Goal: Transaction & Acquisition: Subscribe to service/newsletter

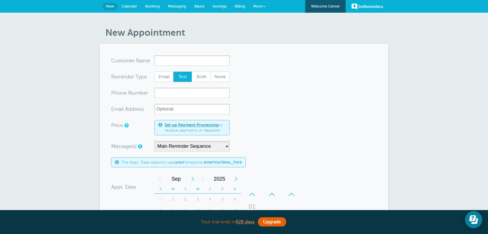
click at [239, 9] on link "Billing" at bounding box center [240, 6] width 18 height 13
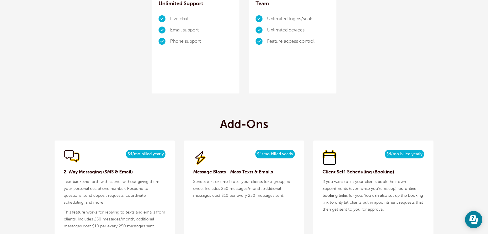
scroll to position [524, 0]
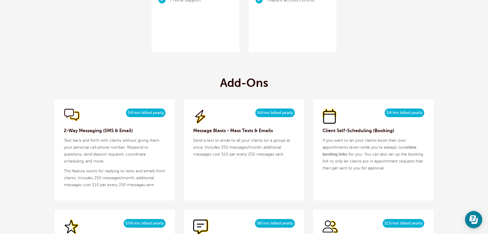
click at [146, 114] on span "$4/mo billed yearly" at bounding box center [146, 113] width 40 height 9
copy div "$4/mo billed yearly"
drag, startPoint x: 100, startPoint y: 132, endPoint x: 170, endPoint y: 148, distance: 72.2
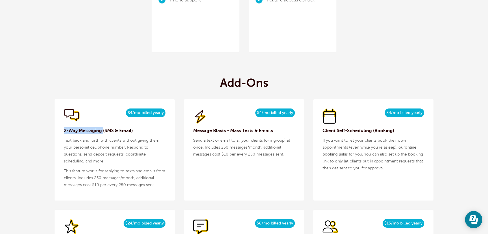
click at [57, 131] on div "$5/month $4/mo billed yearly 2-Way Messaging (SMS & Email) Text back and forth …" at bounding box center [115, 149] width 120 height 101
copy h3 "2-Way Messaging"
click at [73, 150] on p "Text back and forth with clients without giving them your personal cell phone n…" at bounding box center [115, 151] width 102 height 28
drag, startPoint x: 97, startPoint y: 142, endPoint x: 83, endPoint y: 172, distance: 32.6
click at [77, 143] on p "Text back and forth with clients without giving them your personal cell phone n…" at bounding box center [115, 151] width 102 height 28
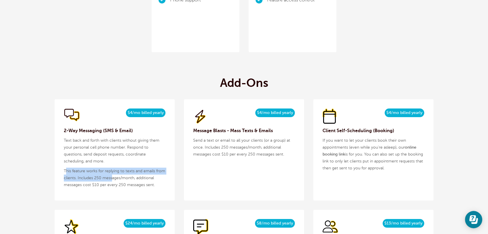
drag, startPoint x: 66, startPoint y: 169, endPoint x: 113, endPoint y: 178, distance: 48.2
click at [113, 178] on p "This feature works for replying to texts and emails from clients. Includes 250 …" at bounding box center [115, 178] width 102 height 21
click at [88, 175] on p "This feature works for replying to texts and emails from clients. Includes 250 …" at bounding box center [115, 178] width 102 height 21
drag, startPoint x: 64, startPoint y: 170, endPoint x: 163, endPoint y: 189, distance: 101.5
click at [163, 189] on div "$5/month $4/mo billed yearly 2-Way Messaging (SMS & Email) Text back and forth …" at bounding box center [115, 149] width 120 height 101
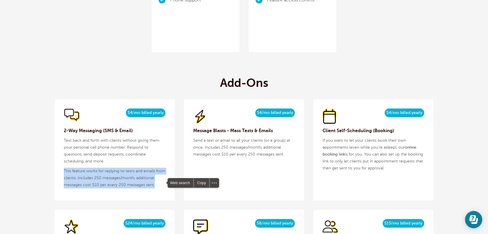
copy p "This feature works for replying to texts and emails from clients. Includes 250 …"
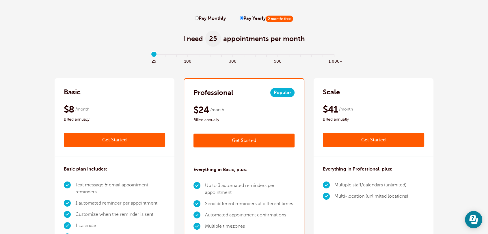
scroll to position [0, 0]
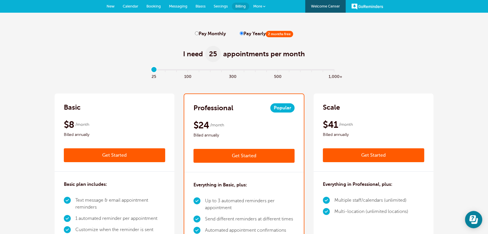
drag, startPoint x: 113, startPoint y: 5, endPoint x: 113, endPoint y: 8, distance: 3.2
click at [113, 5] on span "New" at bounding box center [111, 6] width 8 height 4
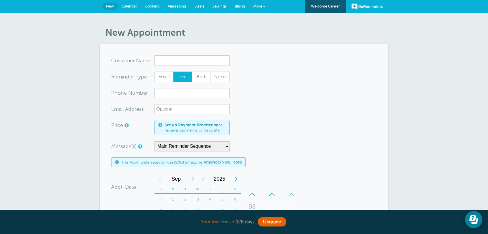
click at [220, 7] on span "Settings" at bounding box center [220, 6] width 14 height 4
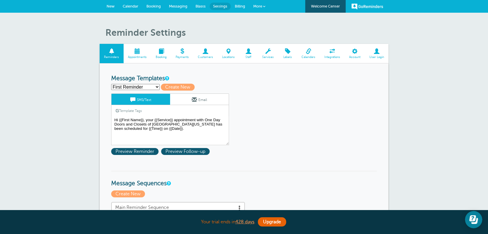
click at [129, 87] on select "First Reminder Follow Up: Ask For Review Second Reminder Third Reminder Create …" at bounding box center [135, 87] width 49 height 6
click at [210, 130] on textarea "Hi {{First Name}}, your {{Service}} appointment with One Day Doors and Closets …" at bounding box center [170, 130] width 118 height 29
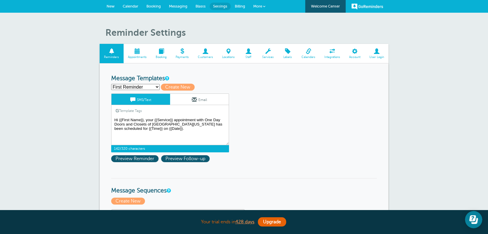
drag, startPoint x: 203, startPoint y: 130, endPoint x: 106, endPoint y: 116, distance: 98.4
click at [179, 99] on link "Email" at bounding box center [199, 99] width 59 height 11
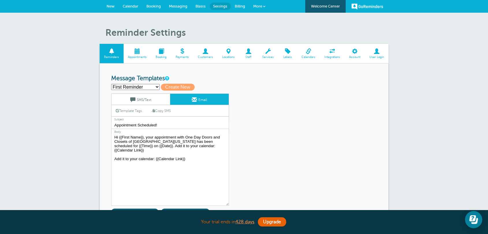
click at [141, 99] on link "SMS/Text" at bounding box center [140, 99] width 59 height 11
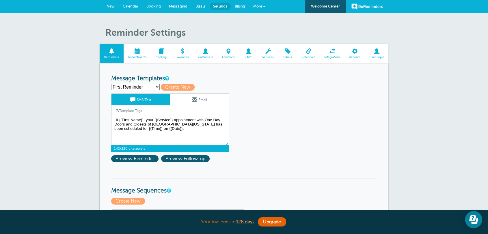
click at [188, 97] on link "Email" at bounding box center [199, 99] width 59 height 11
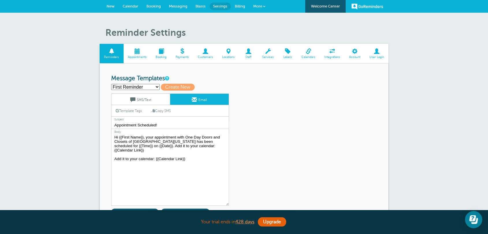
click at [137, 87] on select "First Reminder Follow Up: Ask For Review Second Reminder Third Reminder Create …" at bounding box center [135, 87] width 49 height 6
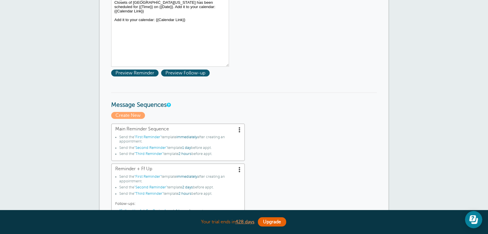
scroll to position [150, 0]
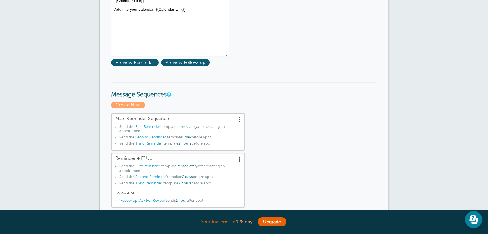
click at [239, 121] on span at bounding box center [240, 119] width 6 height 6
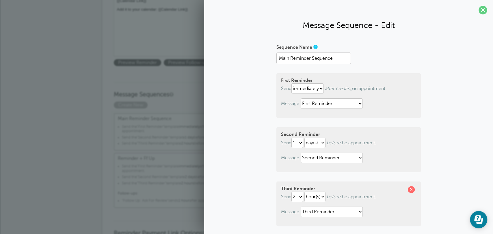
click at [170, 86] on h3 "Message Sequences" at bounding box center [247, 90] width 266 height 16
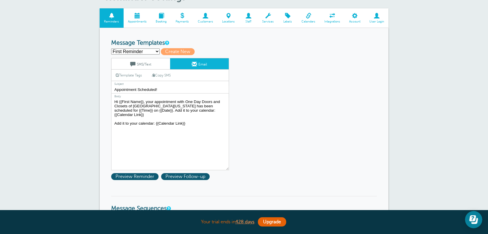
scroll to position [0, 0]
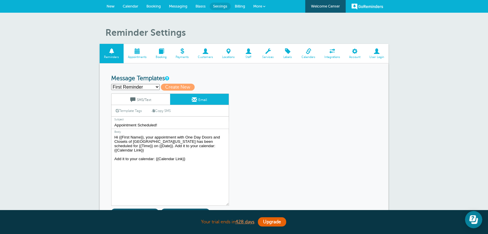
click at [161, 101] on link "SMS/Text" at bounding box center [140, 99] width 59 height 11
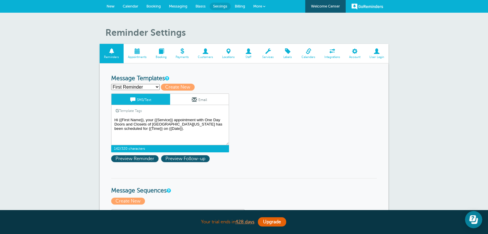
drag, startPoint x: 159, startPoint y: 130, endPoint x: 109, endPoint y: 118, distance: 51.7
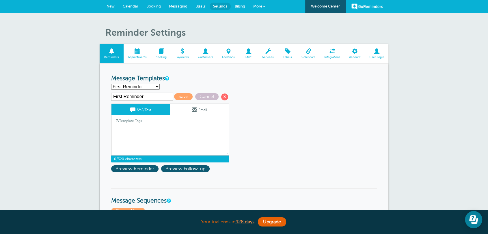
click at [176, 142] on textarea "Hi {{First Name}}, your {{Service}} appointment with One Day Doors and Closets …" at bounding box center [170, 141] width 118 height 29
paste textarea "Hi {{First Name}}, your appointment with Maria Garcia has been scheduled for 11…"
drag, startPoint x: 141, startPoint y: 136, endPoint x: 194, endPoint y: 140, distance: 53.0
click at [208, 137] on textarea "Hi {{First Name}}, your {{Service}} appointment with One Day Doors and Closets …" at bounding box center [170, 141] width 118 height 29
click at [188, 140] on textarea "Hi {{First Name}}, your {{Service}} appointment with One Day Doors and Closets …" at bounding box center [170, 141] width 118 height 29
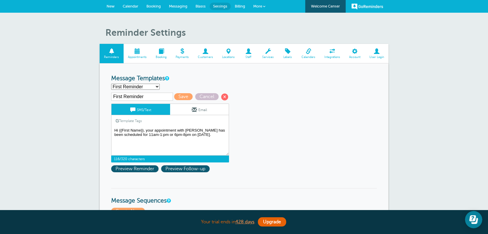
drag, startPoint x: 183, startPoint y: 135, endPoint x: 164, endPoint y: 137, distance: 18.5
click at [164, 137] on textarea "Hi {{First Name}}, your {{Service}} appointment with One Day Doors and Closets …" at bounding box center [170, 141] width 118 height 29
click at [202, 137] on textarea "Hi {{First Name}}, your {{Service}} appointment with One Day Doors and Closets …" at bounding box center [170, 141] width 118 height 29
click at [141, 135] on textarea "Hi {{First Name}}, your {{Service}} appointment with One Day Doors and Closets …" at bounding box center [170, 141] width 118 height 29
drag, startPoint x: 182, startPoint y: 134, endPoint x: 205, endPoint y: 143, distance: 25.2
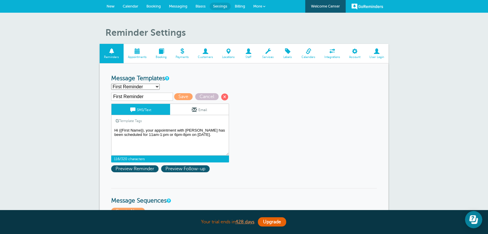
click at [161, 136] on textarea "Hi {{First Name}}, your {{Service}} appointment with One Day Doors and Closets …" at bounding box center [170, 141] width 118 height 29
drag, startPoint x: 219, startPoint y: 135, endPoint x: 187, endPoint y: 134, distance: 32.4
click at [187, 134] on textarea "Hi {{First Name}}, your {{Service}} appointment with One Day Doors and Closets …" at bounding box center [170, 141] width 118 height 29
click at [186, 139] on textarea "Hi {{First Name}}, your {{Service}} appointment with One Day Doors and Closets …" at bounding box center [170, 141] width 118 height 29
drag, startPoint x: 140, startPoint y: 135, endPoint x: 229, endPoint y: 135, distance: 88.4
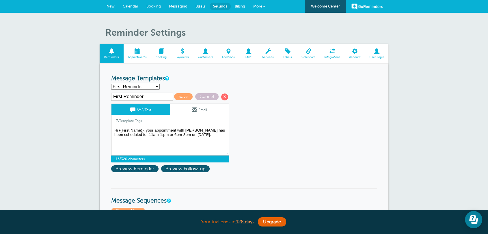
click at [230, 136] on div "First Reminder Save Cancel SMS/Text Email Template Tags Copy SMS Click to add a…" at bounding box center [177, 128] width 133 height 70
click at [134, 122] on link "Template Tags" at bounding box center [128, 120] width 35 height 11
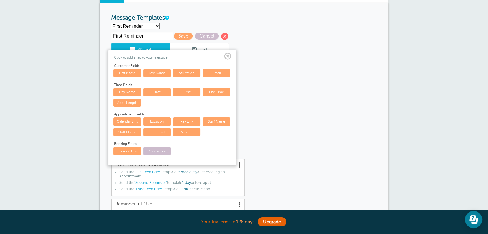
scroll to position [75, 0]
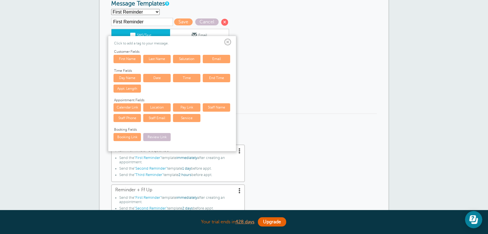
click at [184, 77] on link "Time" at bounding box center [186, 78] width 27 height 8
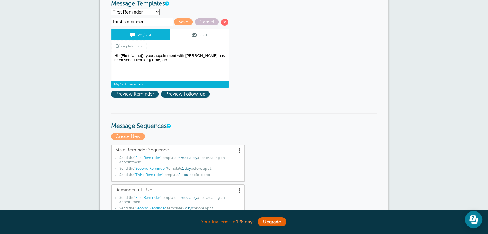
click at [129, 42] on link "Template Tags" at bounding box center [128, 45] width 35 height 11
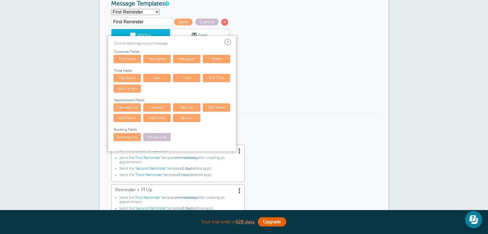
click at [211, 77] on link "End Time" at bounding box center [216, 78] width 27 height 8
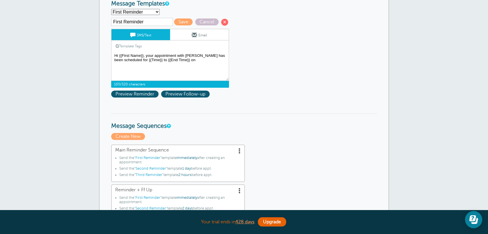
click at [134, 46] on link "Template Tags" at bounding box center [128, 45] width 35 height 11
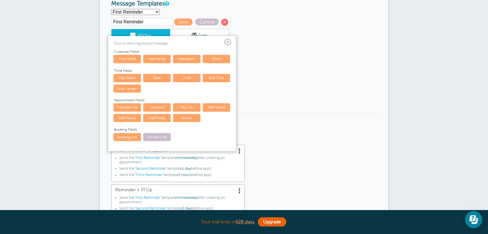
click at [152, 76] on link "Date" at bounding box center [156, 78] width 27 height 8
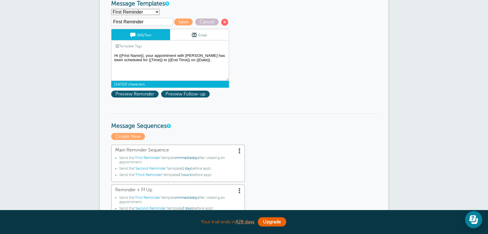
type textarea "Hi {{First Name}}, your appointment with Maria Garcia has been scheduled for {{…"
drag, startPoint x: 103, startPoint y: 5, endPoint x: 152, endPoint y: 70, distance: 81.0
click at [262, 127] on h3 "Message Sequences" at bounding box center [244, 122] width 266 height 16
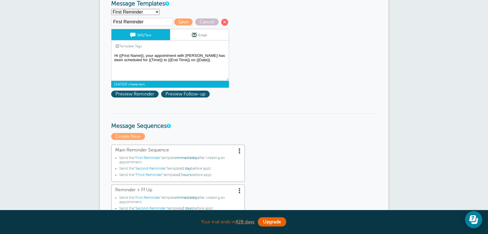
scroll to position [0, 0]
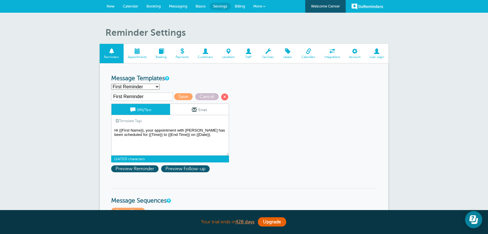
drag, startPoint x: 155, startPoint y: 135, endPoint x: 137, endPoint y: 135, distance: 17.6
click at [137, 135] on textarea "Hi {{First Name}}, your {{Service}} appointment with One Day Doors and Closets …" at bounding box center [170, 141] width 118 height 29
click at [194, 147] on textarea "Hi {{First Name}}, your {{Service}} appointment with One Day Doors and Closets …" at bounding box center [170, 141] width 118 height 29
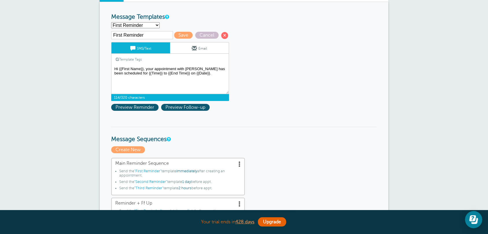
scroll to position [75, 0]
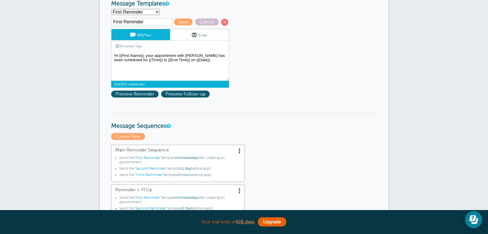
drag, startPoint x: 213, startPoint y: 62, endPoint x: 113, endPoint y: 53, distance: 100.1
click at [113, 53] on textarea "Hi {{First Name}}, your {{Service}} appointment with One Day Doors and Closets …" at bounding box center [170, 66] width 118 height 29
click at [204, 65] on textarea "Hi {{First Name}}, your {{Service}} appointment with One Day Doors and Closets …" at bounding box center [170, 66] width 118 height 29
click at [139, 47] on link "Template Tags" at bounding box center [128, 45] width 35 height 11
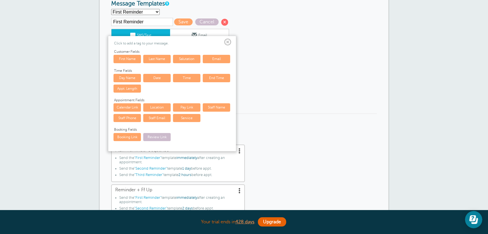
drag, startPoint x: 312, startPoint y: 78, endPoint x: 302, endPoint y: 77, distance: 9.8
click at [228, 43] on span at bounding box center [227, 42] width 7 height 7
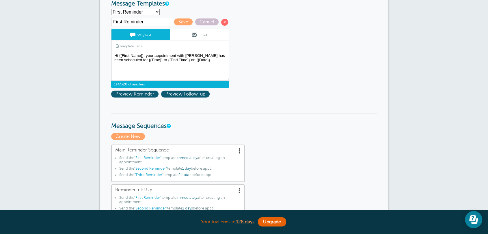
drag, startPoint x: 154, startPoint y: 62, endPoint x: 141, endPoint y: 61, distance: 13.3
click at [139, 61] on textarea "Hi {{First Name}}, your {{Service}} appointment with One Day Doors and Closets …" at bounding box center [170, 66] width 118 height 29
click at [162, 61] on textarea "Hi {{First Name}}, your {{Service}} appointment with One Day Doors and Closets …" at bounding box center [170, 66] width 118 height 29
drag, startPoint x: 186, startPoint y: 61, endPoint x: 173, endPoint y: 62, distance: 12.7
click at [185, 61] on textarea "Hi {{First Name}}, your {{Service}} appointment with One Day Doors and Closets …" at bounding box center [170, 66] width 118 height 29
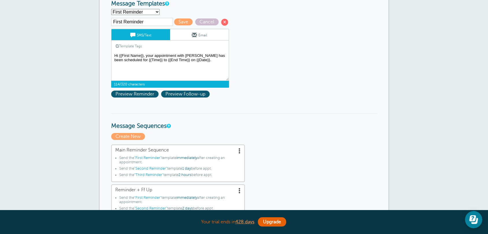
click at [173, 62] on textarea "Hi {{First Name}}, your {{Service}} appointment with One Day Doors and Closets …" at bounding box center [170, 66] width 118 height 29
drag, startPoint x: 180, startPoint y: 62, endPoint x: 206, endPoint y: 60, distance: 25.4
click at [183, 62] on textarea "Hi {{First Name}}, your {{Service}} appointment with One Day Doors and Closets …" at bounding box center [170, 66] width 118 height 29
click at [208, 59] on textarea "Hi {{First Name}}, your {{Service}} appointment with One Day Doors and Closets …" at bounding box center [170, 66] width 118 height 29
click at [187, 62] on textarea "Hi {{First Name}}, your {{Service}} appointment with One Day Doors and Closets …" at bounding box center [170, 66] width 118 height 29
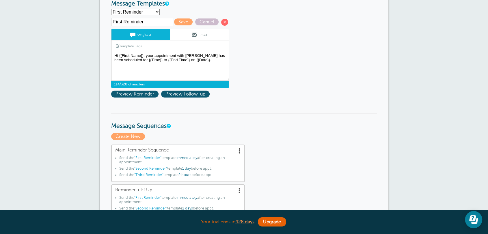
click at [196, 61] on textarea "Hi {{First Name}}, your {{Service}} appointment with One Day Doors and Closets …" at bounding box center [170, 66] width 118 height 29
click at [215, 64] on textarea "Hi {{First Name}}, your {{Service}} appointment with One Day Doors and Closets …" at bounding box center [170, 66] width 118 height 29
click at [147, 95] on span "Preview Reminder" at bounding box center [134, 94] width 47 height 7
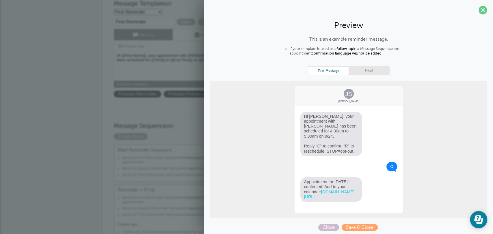
drag, startPoint x: 306, startPoint y: 119, endPoint x: 332, endPoint y: 132, distance: 28.9
click at [332, 132] on span "Hi Jane, your appointment with Maria Garcia has been scheduled for 4:30am to 5:…" at bounding box center [331, 134] width 62 height 44
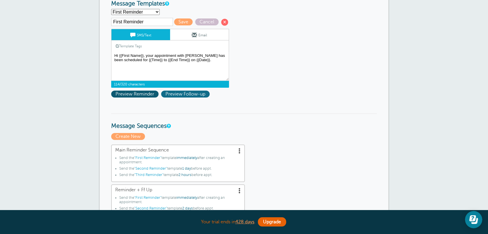
scroll to position [0, 0]
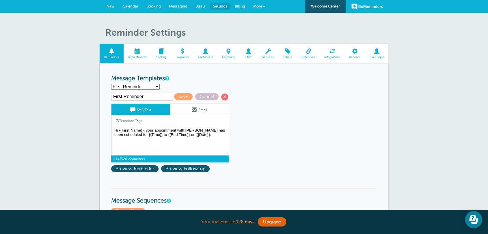
drag, startPoint x: 215, startPoint y: 140, endPoint x: 104, endPoint y: 132, distance: 111.4
click at [143, 167] on span "Preview Reminder" at bounding box center [134, 168] width 47 height 7
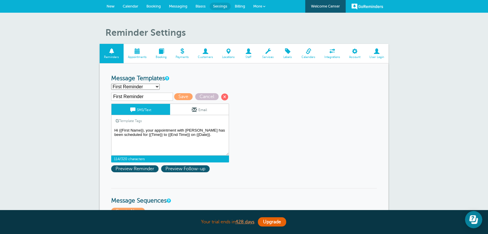
drag, startPoint x: 159, startPoint y: 136, endPoint x: 179, endPoint y: 134, distance: 20.1
click at [179, 134] on textarea "Hi {{First Name}}, your {{Service}} appointment with One Day Doors and Closets …" at bounding box center [170, 141] width 118 height 29
click at [163, 133] on textarea "Hi {{First Name}}, your {{Service}} appointment with One Day Doors and Closets …" at bounding box center [170, 141] width 118 height 29
click at [183, 95] on span "Save" at bounding box center [183, 96] width 18 height 7
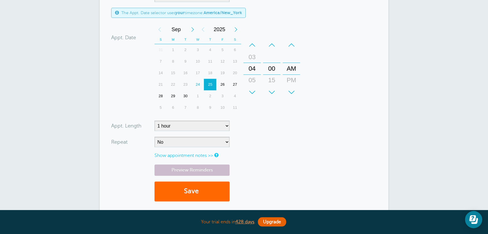
click at [187, 85] on div "23" at bounding box center [185, 85] width 12 height 12
drag, startPoint x: 248, startPoint y: 68, endPoint x: 295, endPoint y: 23, distance: 65.2
click at [287, 0] on html "Your trial ends in 428 days . Upgrade Your trial ends in 428 days . Upgrade GoR…" at bounding box center [244, 88] width 488 height 477
click at [165, 125] on select "5 minutes 10 minutes 15 minutes 20 minutes 25 minutes 30 minutes 35 minutes 40 …" at bounding box center [192, 126] width 75 height 10
select select "120"
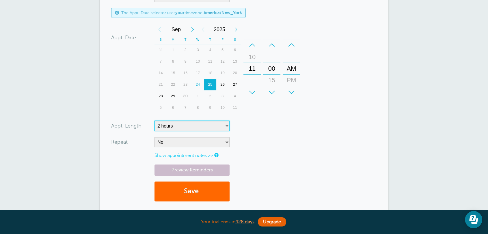
click at [155, 121] on select "5 minutes 10 minutes 15 minutes 20 minutes 25 minutes 30 minutes 35 minutes 40 …" at bounding box center [192, 126] width 75 height 10
click at [287, 121] on form "You are creating a new customer. To use an existing customer select one from th…" at bounding box center [244, 56] width 266 height 301
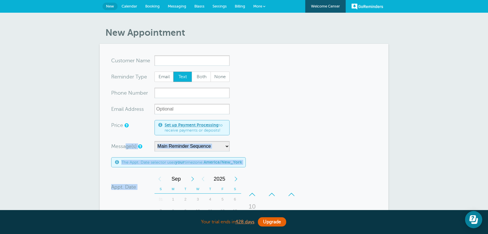
drag, startPoint x: 110, startPoint y: 146, endPoint x: 124, endPoint y: 145, distance: 14.5
click at [124, 145] on section "You are creating a new customer. To use an existing customer select one from th…" at bounding box center [244, 206] width 289 height 324
click at [202, 150] on select "Main Reminder Sequence Reminder + Ff Up" at bounding box center [192, 146] width 75 height 10
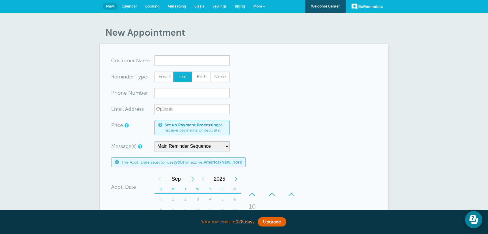
drag, startPoint x: 258, startPoint y: 140, endPoint x: 224, endPoint y: 146, distance: 35.2
click at [258, 140] on form "You are creating a new customer. To use an existing customer select one from th…" at bounding box center [244, 205] width 266 height 301
click at [222, 146] on select "Main Reminder Sequence Reminder + Ff Up" at bounding box center [192, 146] width 75 height 10
click at [165, 57] on input "x-no-autofill" at bounding box center [192, 60] width 75 height 10
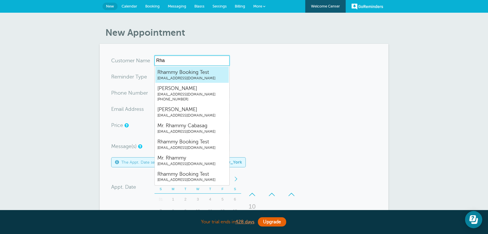
click at [197, 70] on span "Rhammy Booking Test" at bounding box center [191, 72] width 69 height 7
type input "[EMAIL_ADDRESS][DOMAIN_NAME]"
type input "Rhammy Booking Test"
radio input "true"
type input "[EMAIL_ADDRESS][DOMAIN_NAME]"
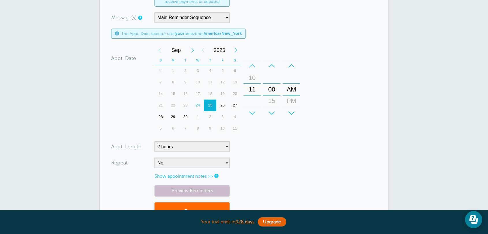
scroll to position [150, 0]
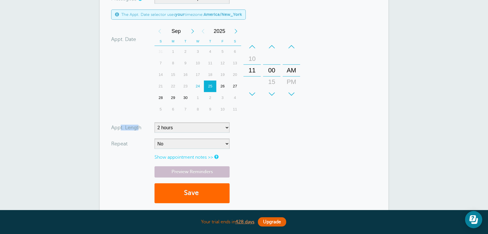
drag, startPoint x: 120, startPoint y: 130, endPoint x: 212, endPoint y: 149, distance: 94.6
click at [145, 128] on div "Appt. Length" at bounding box center [132, 127] width 43 height 10
click at [224, 132] on select "5 minutes 10 minutes 15 minutes 20 minutes 25 minutes 30 minutes 35 minutes 40 …" at bounding box center [192, 127] width 75 height 10
click at [268, 132] on form "You are creating a new customer. To use an existing customer select one from th…" at bounding box center [244, 57] width 266 height 303
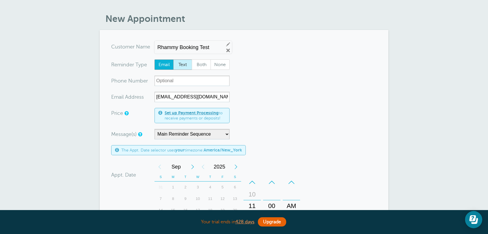
scroll to position [0, 0]
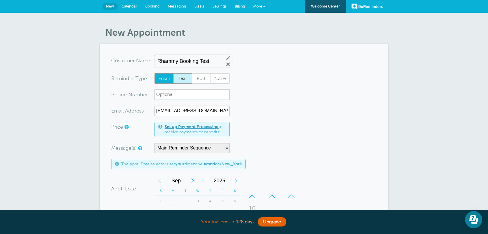
click at [183, 79] on span "Text" at bounding box center [183, 79] width 18 height 10
click at [173, 73] on input "Text" at bounding box center [173, 73] width 0 height 0
radio input "true"
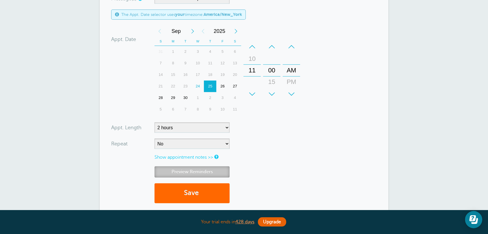
click at [206, 175] on link "Preview Reminders" at bounding box center [192, 171] width 75 height 11
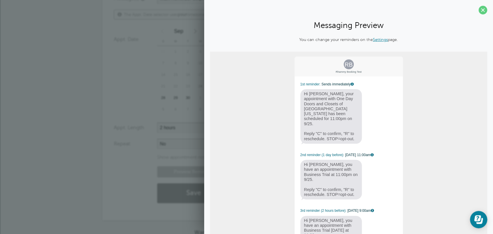
drag, startPoint x: 307, startPoint y: 98, endPoint x: 356, endPoint y: 115, distance: 51.5
click at [356, 115] on span "Hi Rhammy, your appointment with One Day Doors and Closets of Central Florida h…" at bounding box center [331, 116] width 62 height 55
click at [329, 122] on span "Hi Rhammy, your appointment with One Day Doors and Closets of Central Florida h…" at bounding box center [331, 116] width 62 height 55
drag, startPoint x: 316, startPoint y: 165, endPoint x: 374, endPoint y: 175, distance: 58.6
click at [366, 168] on div "RB Rhammy Booking Test 1st reminder: Sends immediately Hi Rhammy, your appointm…" at bounding box center [348, 162] width 109 height 212
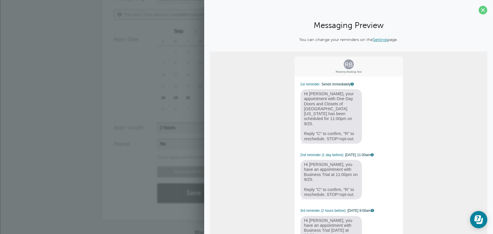
drag, startPoint x: 342, startPoint y: 113, endPoint x: 259, endPoint y: 120, distance: 83.5
click at [303, 111] on span "Hi Rhammy, your appointment with One Day Doors and Closets of Central Florida h…" at bounding box center [331, 116] width 62 height 55
click at [143, 106] on div "Appt. Date 09/25/2025 11:00 Calendar Time + – Month January February March Apri…" at bounding box center [209, 70] width 191 height 91
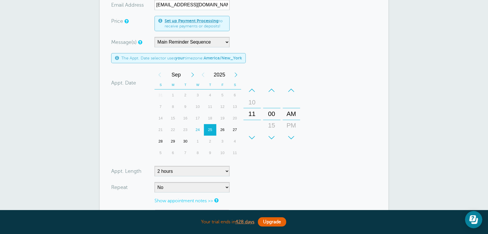
scroll to position [75, 0]
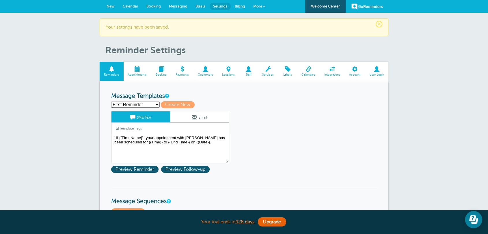
click at [259, 7] on span "More" at bounding box center [257, 6] width 9 height 4
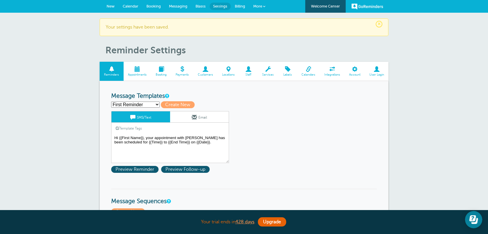
click at [107, 7] on span "New" at bounding box center [111, 6] width 8 height 4
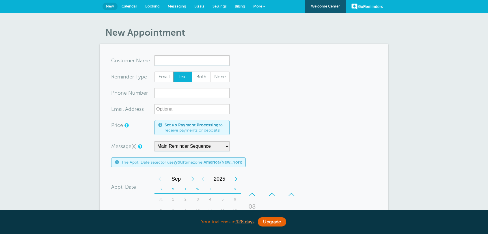
drag, startPoint x: 0, startPoint y: 0, endPoint x: 167, endPoint y: 63, distance: 178.4
click at [168, 63] on input "x-no-autofill" at bounding box center [192, 60] width 75 height 10
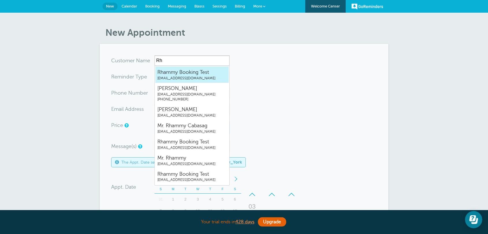
click at [167, 73] on span "Rhammy Booking Test" at bounding box center [191, 72] width 69 height 7
type input "[EMAIL_ADDRESS][DOMAIN_NAME]"
type input "Rhammy Booking Test"
radio input "true"
type input "[EMAIL_ADDRESS][DOMAIN_NAME]"
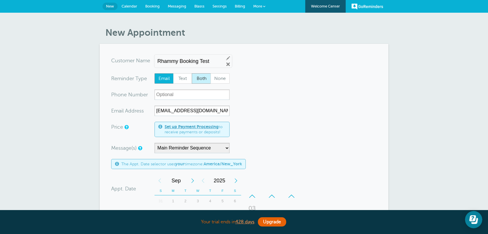
click at [202, 79] on span "Both" at bounding box center [201, 79] width 18 height 10
click at [192, 73] on input "Both" at bounding box center [191, 73] width 0 height 0
radio input "true"
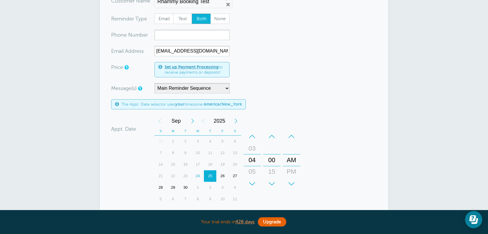
scroll to position [75, 0]
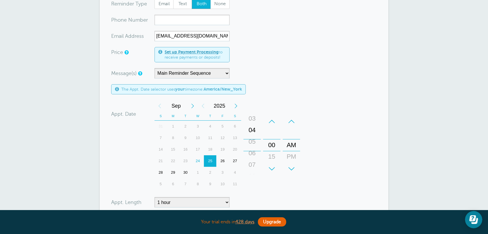
drag, startPoint x: 252, startPoint y: 142, endPoint x: 261, endPoint y: 126, distance: 17.6
click at [261, 126] on div "+ – Hours 12 01 02 03 04 05 06 07 08 09 10 11" at bounding box center [251, 145] width 17 height 59
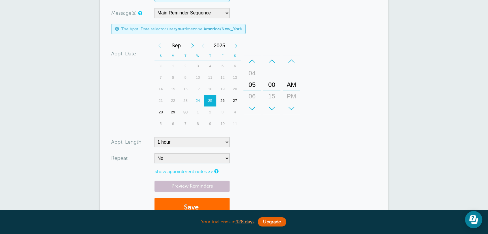
scroll to position [150, 0]
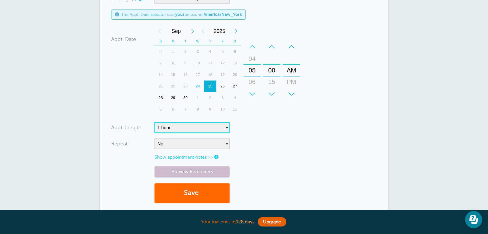
click at [187, 131] on select "5 minutes 10 minutes 15 minutes 20 minutes 25 minutes 30 minutes 35 minutes 40 …" at bounding box center [192, 127] width 75 height 10
select select "120"
click at [155, 123] on select "5 minutes 10 minutes 15 minutes 20 minutes 25 minutes 30 minutes 35 minutes 40 …" at bounding box center [192, 127] width 75 height 10
click at [198, 169] on link "Preview Reminders" at bounding box center [192, 171] width 75 height 11
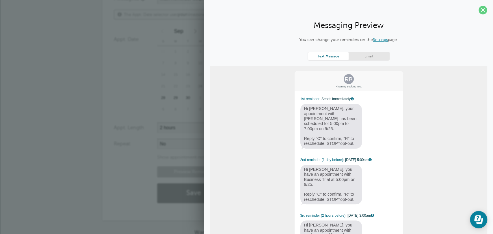
drag, startPoint x: 301, startPoint y: 108, endPoint x: 329, endPoint y: 131, distance: 36.2
click at [329, 131] on span "Hi [PERSON_NAME], your appointment with [PERSON_NAME] has been scheduled for 5:…" at bounding box center [331, 126] width 62 height 44
click at [129, 178] on div "Preview Reminders Save" at bounding box center [247, 187] width 266 height 43
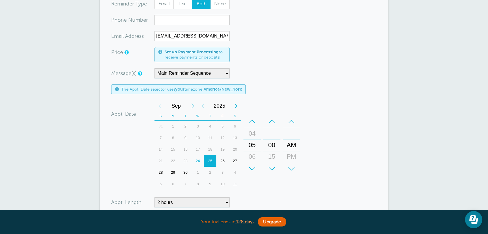
scroll to position [0, 0]
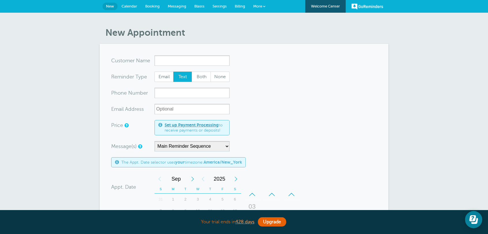
click at [347, 167] on form "You are creating a new customer. To use an existing customer select one from th…" at bounding box center [244, 205] width 266 height 301
click at [287, 129] on form "You are creating a new customer. To use an existing customer select one from th…" at bounding box center [244, 205] width 266 height 301
click at [310, 143] on form "You are creating a new customer. To use an existing customer select one from th…" at bounding box center [244, 205] width 266 height 301
click at [214, 9] on link "Settings" at bounding box center [220, 6] width 22 height 13
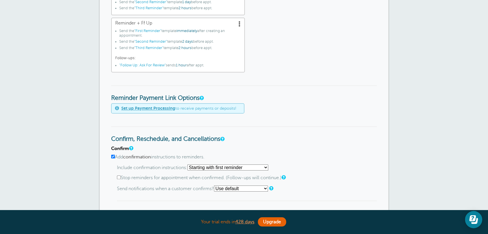
scroll to position [300, 0]
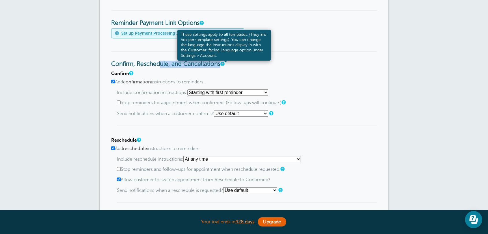
drag, startPoint x: 112, startPoint y: 64, endPoint x: 223, endPoint y: 62, distance: 110.9
click at [223, 62] on h3 "Confirm, Reschedule, and Cancellations" at bounding box center [244, 59] width 266 height 16
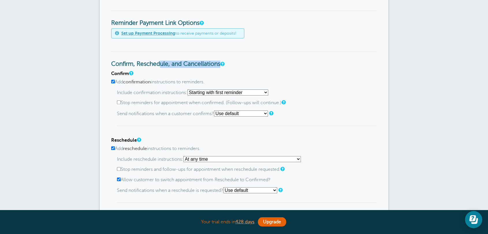
drag, startPoint x: 115, startPoint y: 75, endPoint x: 147, endPoint y: 86, distance: 34.3
click at [128, 75] on h4 "Confirm" at bounding box center [244, 73] width 266 height 5
drag, startPoint x: 111, startPoint y: 64, endPoint x: 216, endPoint y: 64, distance: 105.1
click at [216, 64] on div "Reminder Schedule 1st reminder: Immediately 1 2 3 4 5 6 7 8 9 10 11 12 13 14 15…" at bounding box center [244, 101] width 289 height 675
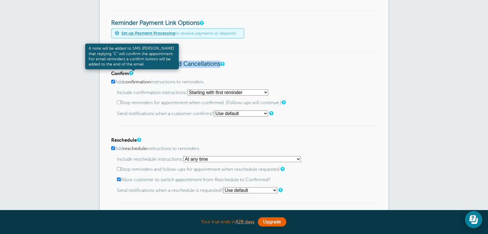
drag, startPoint x: 109, startPoint y: 74, endPoint x: 135, endPoint y: 157, distance: 86.8
click at [136, 74] on div "Reminder Schedule 1st reminder: Immediately 1 2 3 4 5 6 7 8 9 10 11 12 13 14 15…" at bounding box center [244, 101] width 289 height 675
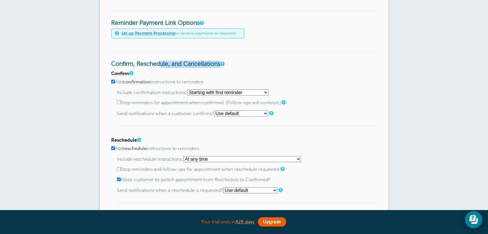
drag, startPoint x: 114, startPoint y: 138, endPoint x: 130, endPoint y: 137, distance: 16.0
click at [130, 138] on h4 "Reschedule" at bounding box center [244, 140] width 266 height 5
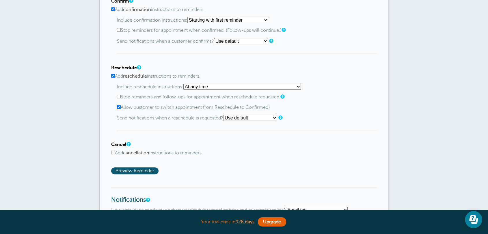
scroll to position [374, 0]
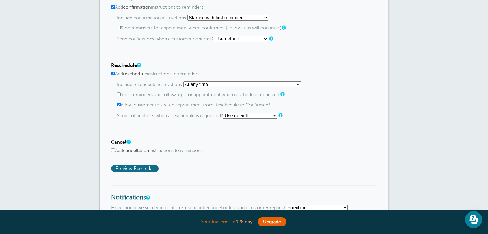
click at [137, 168] on span "Preview Reminder" at bounding box center [134, 168] width 47 height 7
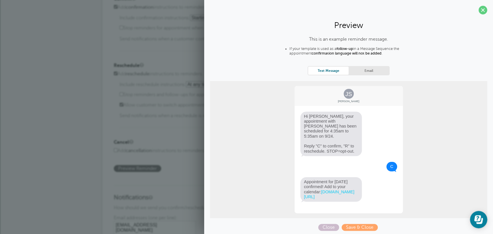
click at [155, 133] on div "Confirm Add confirmation instructions to reminders. Include confirmation instru…" at bounding box center [247, 84] width 266 height 176
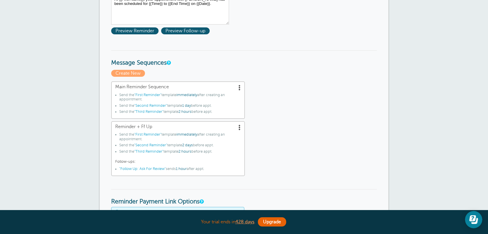
scroll to position [0, 0]
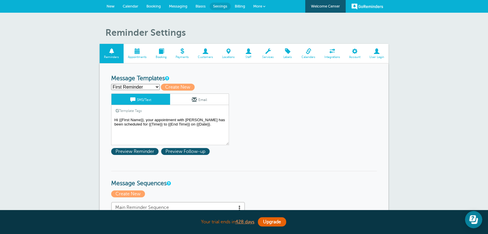
click at [235, 8] on link "Billing" at bounding box center [240, 6] width 18 height 13
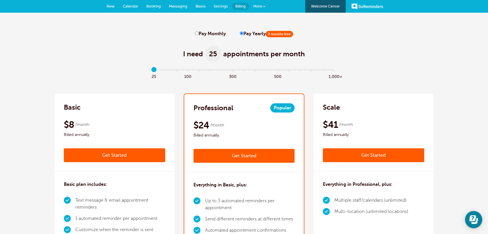
click at [196, 32] on input "Pay Monthly" at bounding box center [197, 33] width 4 height 4
radio input "true"
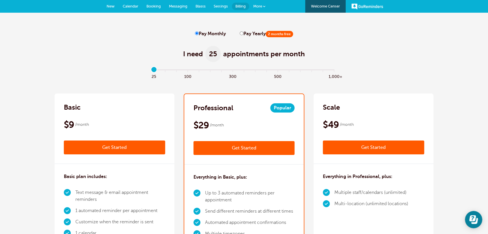
click at [241, 34] on input "Pay Yearly 2 months free" at bounding box center [242, 33] width 4 height 4
radio input "true"
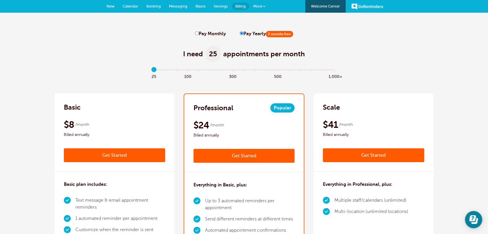
drag, startPoint x: 152, startPoint y: 70, endPoint x: 118, endPoint y: 49, distance: 40.2
click at [151, 70] on input "range" at bounding box center [244, 70] width 187 height 1
drag, startPoint x: 57, startPoint y: 102, endPoint x: 111, endPoint y: 132, distance: 61.9
click at [111, 132] on div "Basic $9 /month Get Started $8 /month Billed annually Get Started" at bounding box center [115, 133] width 120 height 78
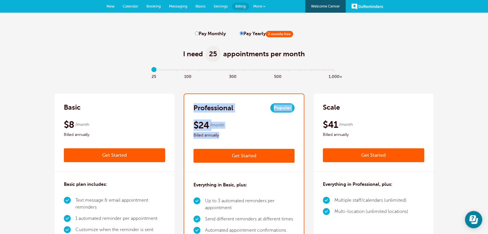
drag, startPoint x: 194, startPoint y: 106, endPoint x: 240, endPoint y: 136, distance: 55.4
click at [240, 136] on div "Professional Popular $29 /month Get Started $24 /month Billed annually Get Star…" at bounding box center [244, 133] width 120 height 78
drag, startPoint x: 153, startPoint y: 70, endPoint x: 139, endPoint y: 69, distance: 13.6
click at [151, 70] on input "range" at bounding box center [244, 70] width 187 height 1
drag, startPoint x: 204, startPoint y: 110, endPoint x: 200, endPoint y: 112, distance: 3.5
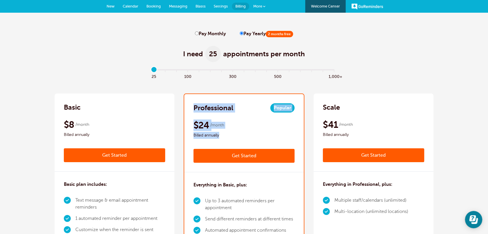
click at [204, 111] on h2 "Professional" at bounding box center [214, 107] width 40 height 9
drag, startPoint x: 220, startPoint y: 118, endPoint x: 216, endPoint y: 124, distance: 6.6
click at [219, 119] on div "Professional Popular $29 /month Get Started $24 /month Billed annually Get Star…" at bounding box center [244, 133] width 120 height 78
drag, startPoint x: 216, startPoint y: 124, endPoint x: 215, endPoint y: 127, distance: 3.6
click at [216, 124] on span "/month" at bounding box center [217, 125] width 14 height 7
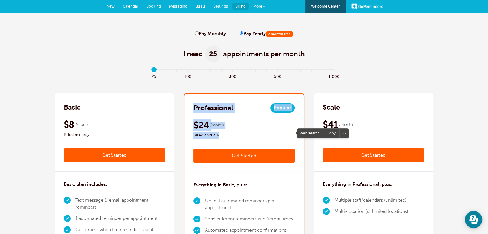
click at [215, 128] on span "/month" at bounding box center [217, 125] width 14 height 7
click at [209, 130] on div "$24 /month Billed annually" at bounding box center [244, 129] width 101 height 19
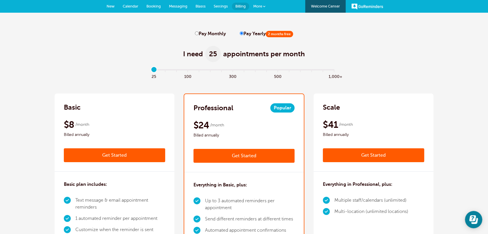
drag, startPoint x: 221, startPoint y: 133, endPoint x: 227, endPoint y: 129, distance: 7.5
click at [221, 133] on span "Billed annually" at bounding box center [244, 135] width 101 height 7
drag, startPoint x: 152, startPoint y: 68, endPoint x: 187, endPoint y: 69, distance: 35.0
click at [187, 70] on input "range" at bounding box center [244, 70] width 187 height 1
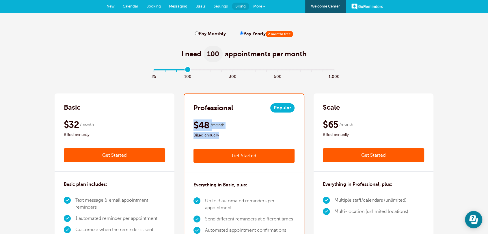
drag, startPoint x: 228, startPoint y: 135, endPoint x: 195, endPoint y: 123, distance: 35.1
click at [195, 123] on div "$48 /month Billed annually" at bounding box center [244, 129] width 101 height 19
drag, startPoint x: 189, startPoint y: 69, endPoint x: 129, endPoint y: 69, distance: 60.1
type input "0"
click at [151, 70] on input "range" at bounding box center [244, 70] width 187 height 1
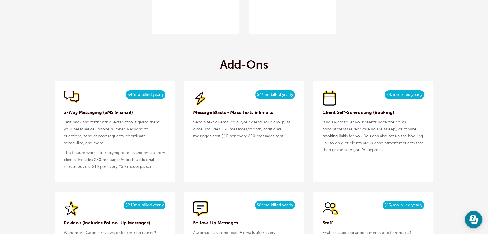
scroll to position [524, 0]
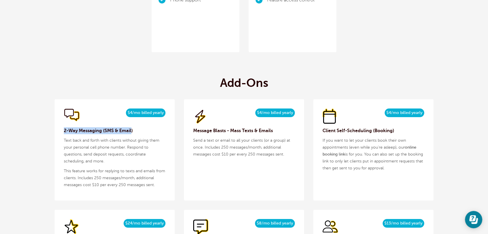
drag, startPoint x: 61, startPoint y: 128, endPoint x: 130, endPoint y: 133, distance: 69.2
click at [130, 133] on div "$5/month $4/mo billed yearly 2-Way Messaging (SMS & Email) Text back and forth …" at bounding box center [115, 149] width 120 height 101
drag, startPoint x: 127, startPoint y: 114, endPoint x: 162, endPoint y: 110, distance: 35.1
click at [162, 110] on span "$4/mo billed yearly" at bounding box center [146, 113] width 40 height 9
drag, startPoint x: 94, startPoint y: 179, endPoint x: 122, endPoint y: 179, distance: 27.7
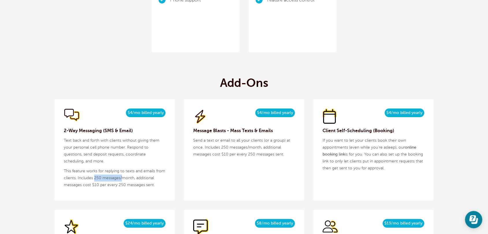
click at [122, 179] on p "This feature works for replying to texts and emails from clients. Includes 250 …" at bounding box center [115, 178] width 102 height 21
click at [114, 188] on p "This feature works for replying to texts and emails from clients. Includes 250 …" at bounding box center [115, 178] width 102 height 21
drag, startPoint x: 97, startPoint y: 184, endPoint x: 251, endPoint y: 166, distance: 155.3
click at [146, 188] on p "This feature works for replying to texts and emails from clients. Includes 250 …" at bounding box center [115, 178] width 102 height 21
drag, startPoint x: 274, startPoint y: 134, endPoint x: 243, endPoint y: 134, distance: 30.3
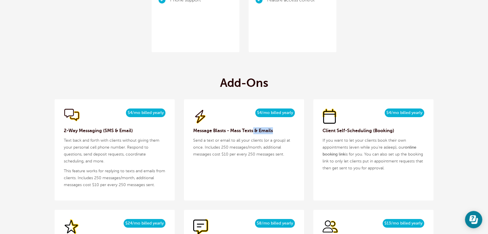
click at [247, 133] on h3 "Message Blasts - Mass Texts & Emails" at bounding box center [244, 130] width 102 height 7
click at [259, 158] on div "$5/month $4/mo billed yearly Message Blasts - Mass Texts & Emails Send a text o…" at bounding box center [244, 149] width 120 height 101
click at [260, 113] on span "$4/mo billed yearly" at bounding box center [275, 113] width 40 height 9
click at [221, 148] on p "Send a text or email to all your clients (or a group) at once. Includes 250 mes…" at bounding box center [244, 147] width 102 height 21
drag, startPoint x: 224, startPoint y: 156, endPoint x: 264, endPoint y: 155, distance: 39.6
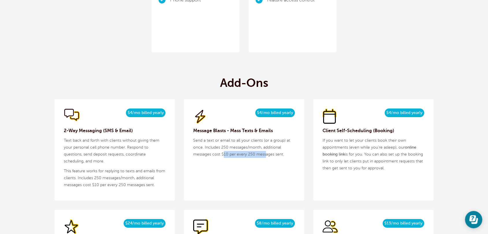
click at [264, 155] on p "Send a text or email to all your clients (or a group) at once. Includes 250 mes…" at bounding box center [244, 147] width 102 height 21
click at [229, 179] on div "$5/month $4/mo billed yearly Message Blasts - Mass Texts & Emails Send a text o…" at bounding box center [244, 149] width 120 height 101
drag, startPoint x: 239, startPoint y: 149, endPoint x: 209, endPoint y: 146, distance: 30.8
click at [209, 146] on p "Send a text or email to all your clients (or a group) at once. Includes 250 mes…" at bounding box center [244, 147] width 102 height 21
click at [238, 166] on div "$5/month $4/mo billed yearly Message Blasts - Mass Texts & Emails Send a text o…" at bounding box center [244, 149] width 120 height 101
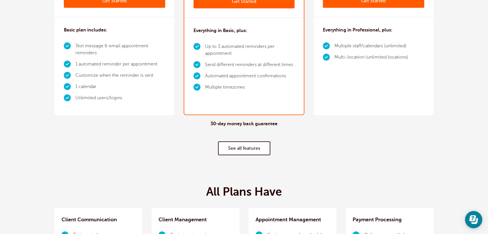
scroll to position [0, 0]
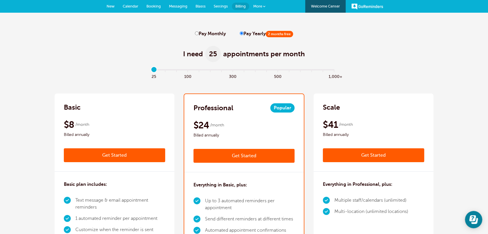
click at [204, 7] on span "Blasts" at bounding box center [201, 6] width 10 height 4
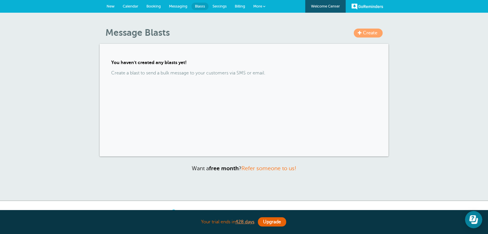
click at [114, 6] on span "New" at bounding box center [111, 6] width 8 height 4
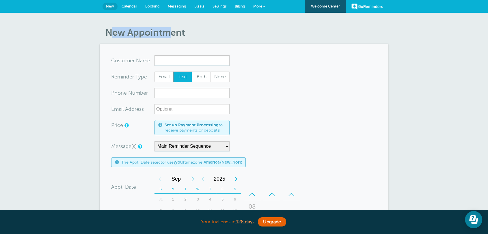
drag, startPoint x: 141, startPoint y: 39, endPoint x: 165, endPoint y: 31, distance: 25.4
click at [165, 31] on div "New Appointment You are creating a new customer. To use an existing customer se…" at bounding box center [244, 213] width 488 height 400
click at [180, 34] on h1 "New Appointment" at bounding box center [246, 32] width 283 height 11
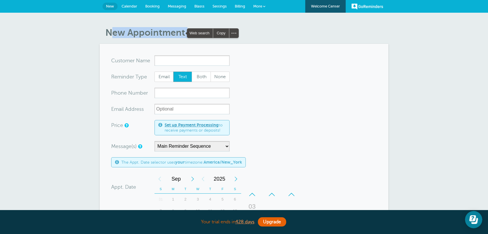
click at [200, 8] on span "Blasts" at bounding box center [199, 6] width 10 height 4
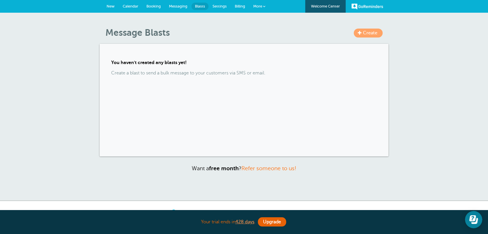
click at [368, 34] on span "Create" at bounding box center [370, 32] width 14 height 5
click at [113, 8] on span "New" at bounding box center [111, 6] width 8 height 4
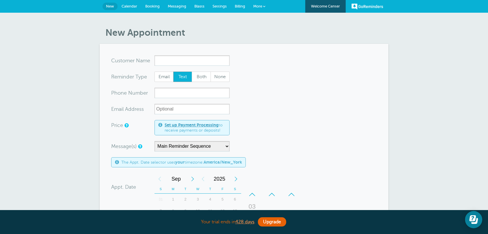
click at [222, 4] on span "Settings" at bounding box center [220, 6] width 14 height 4
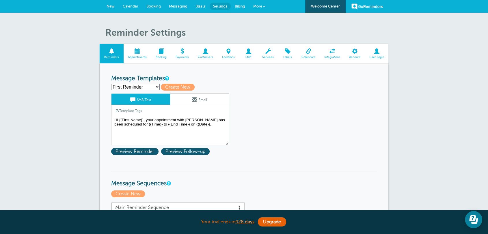
click at [243, 6] on span "Billing" at bounding box center [240, 6] width 10 height 4
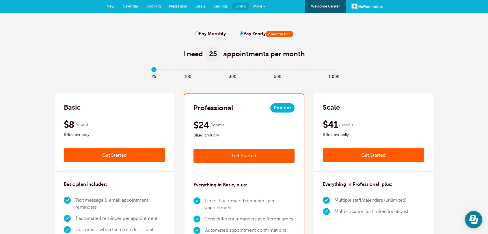
click at [204, 8] on span "Blasts" at bounding box center [201, 6] width 10 height 4
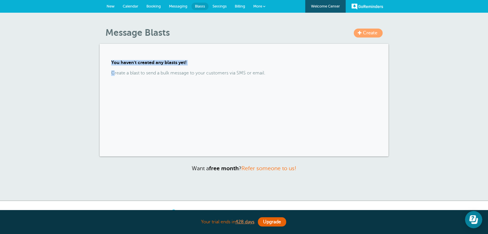
drag, startPoint x: 96, startPoint y: 55, endPoint x: 137, endPoint y: 105, distance: 64.3
click at [116, 108] on div "Create Message Blasts You haven't created any blasts yet! Create a blast to sen…" at bounding box center [244, 107] width 488 height 188
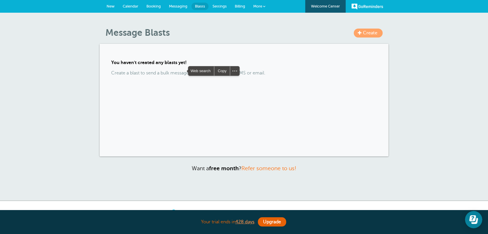
click at [129, 94] on div "You haven't created any blasts yet! Create a blast to send a bulk message to yo…" at bounding box center [244, 100] width 289 height 113
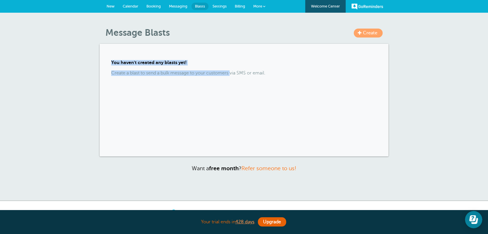
drag, startPoint x: 116, startPoint y: 49, endPoint x: 168, endPoint y: 94, distance: 68.9
click at [223, 94] on div "You haven't created any blasts yet! Create a blast to send a bulk message to yo…" at bounding box center [244, 100] width 289 height 113
click at [120, 75] on p "Create a blast to send a bulk message to your customers via SMS or email." at bounding box center [244, 72] width 266 height 5
drag, startPoint x: 113, startPoint y: 69, endPoint x: 193, endPoint y: 69, distance: 79.7
click at [193, 69] on div "You haven't created any blasts yet! Create a blast to send a bulk message to yo…" at bounding box center [244, 100] width 289 height 113
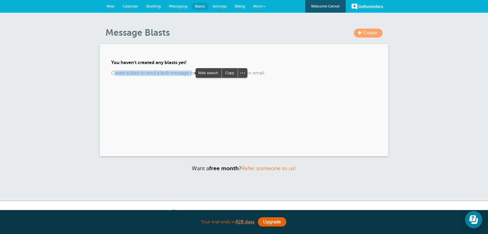
click at [131, 93] on div "You haven't created any blasts yet! Create a blast to send a bulk message to yo…" at bounding box center [244, 100] width 289 height 113
drag, startPoint x: 103, startPoint y: 68, endPoint x: 95, endPoint y: 72, distance: 9.5
click at [101, 72] on div "You haven't created any blasts yet! Create a blast to send a bulk message to yo…" at bounding box center [244, 100] width 289 height 113
click at [120, 93] on div "You haven't created any blasts yet! Create a blast to send a bulk message to yo…" at bounding box center [244, 100] width 289 height 113
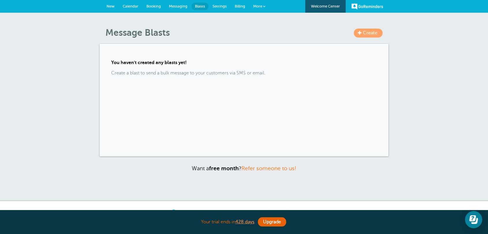
click at [235, 8] on link "Billing" at bounding box center [240, 6] width 18 height 13
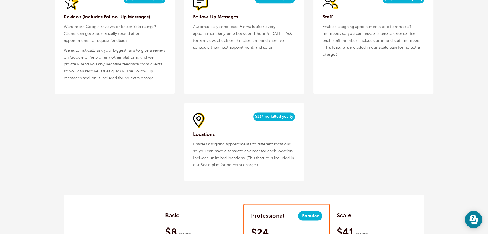
scroll to position [599, 0]
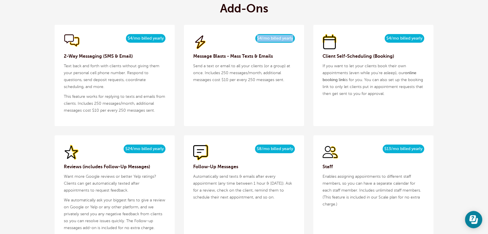
drag, startPoint x: 254, startPoint y: 36, endPoint x: 292, endPoint y: 37, distance: 38.4
click at [292, 37] on div "$5/month $4/mo billed yearly" at bounding box center [244, 42] width 102 height 16
drag, startPoint x: 222, startPoint y: 71, endPoint x: 243, endPoint y: 74, distance: 20.7
click at [243, 74] on p "Send a text or email to all your clients (or a group) at once. Includes 250 mes…" at bounding box center [244, 73] width 102 height 21
drag, startPoint x: 217, startPoint y: 81, endPoint x: 273, endPoint y: 83, distance: 55.8
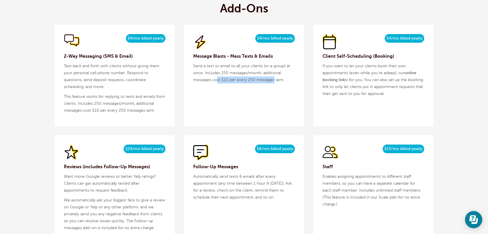
click at [273, 83] on p "Send a text or email to all your clients (or a group) at once. Includes 250 mes…" at bounding box center [244, 73] width 102 height 21
click at [226, 105] on div "$5/month $4/mo billed yearly Message Blasts - Mass Texts & Emails Send a text o…" at bounding box center [244, 75] width 120 height 101
drag, startPoint x: 227, startPoint y: 81, endPoint x: 286, endPoint y: 81, distance: 59.5
click at [286, 81] on p "Send a text or email to all your clients (or a group) at once. Includes 250 mes…" at bounding box center [244, 73] width 102 height 21
click at [279, 81] on p "Send a text or email to all your clients (or a group) at once. Includes 250 mes…" at bounding box center [244, 73] width 102 height 21
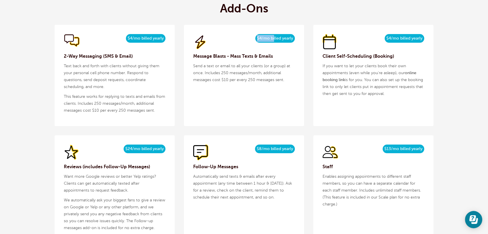
drag, startPoint x: 256, startPoint y: 39, endPoint x: 245, endPoint y: 57, distance: 21.6
click at [274, 40] on span "$4/mo billed yearly" at bounding box center [275, 38] width 40 height 9
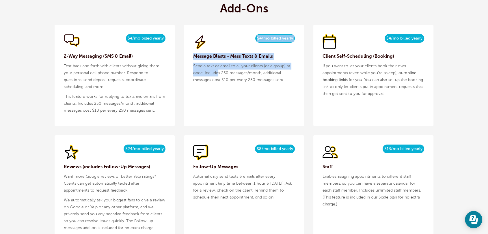
drag, startPoint x: 218, startPoint y: 73, endPoint x: 237, endPoint y: -8, distance: 83.2
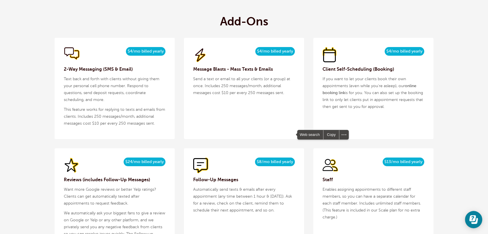
click at [247, 87] on p "Send a text or email to all your clients (or a group) at once. Includes 250 mes…" at bounding box center [244, 86] width 102 height 21
drag, startPoint x: 229, startPoint y: 92, endPoint x: 219, endPoint y: 92, distance: 9.5
click at [219, 92] on p "Send a text or email to all your clients (or a group) at once. Includes 250 mes…" at bounding box center [244, 86] width 102 height 21
click at [210, 110] on div "$5/month $4/mo billed yearly Message Blasts - Mass Texts & Emails Send a text o…" at bounding box center [244, 88] width 120 height 101
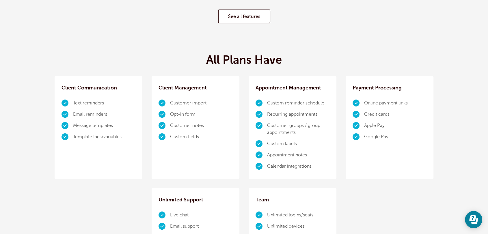
scroll to position [0, 0]
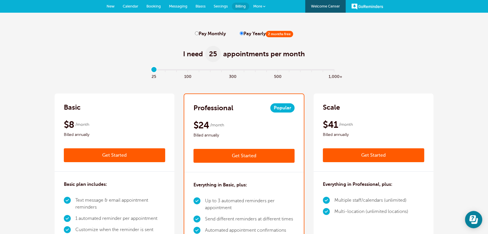
drag, startPoint x: 238, startPoint y: 33, endPoint x: 272, endPoint y: 34, distance: 34.1
click at [272, 34] on div "Pay Monthly Pay Yearly 2 months free" at bounding box center [244, 33] width 98 height 5
click at [196, 33] on input "Pay Monthly" at bounding box center [197, 33] width 4 height 4
radio input "true"
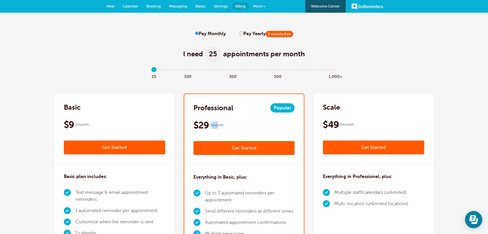
drag, startPoint x: 218, startPoint y: 128, endPoint x: 207, endPoint y: 98, distance: 31.1
click at [210, 126] on span "/month" at bounding box center [217, 125] width 14 height 7
drag, startPoint x: 155, startPoint y: 70, endPoint x: 150, endPoint y: 71, distance: 5.0
click at [151, 71] on input "range" at bounding box center [244, 70] width 187 height 1
click at [240, 34] on input "Pay Yearly 2 months free" at bounding box center [242, 33] width 4 height 4
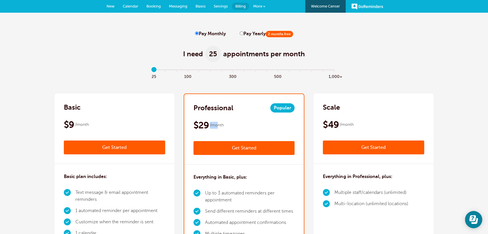
radio input "true"
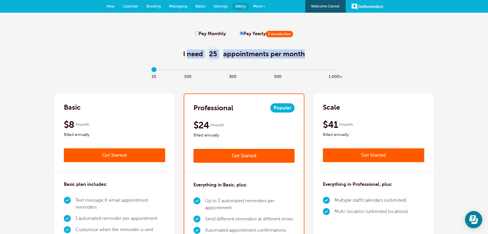
drag, startPoint x: 187, startPoint y: 57, endPoint x: 325, endPoint y: 62, distance: 138.7
click at [325, 62] on div "I need 25 appointments per month" at bounding box center [244, 51] width 379 height 28
type input "0"
drag, startPoint x: 153, startPoint y: 72, endPoint x: 91, endPoint y: 56, distance: 63.5
click at [151, 70] on input "range" at bounding box center [244, 70] width 187 height 1
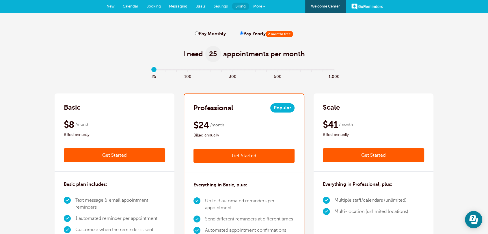
drag, startPoint x: 152, startPoint y: 72, endPoint x: 148, endPoint y: 71, distance: 4.1
click at [151, 71] on input "range" at bounding box center [244, 70] width 187 height 1
click at [200, 5] on span "Blasts" at bounding box center [201, 6] width 10 height 4
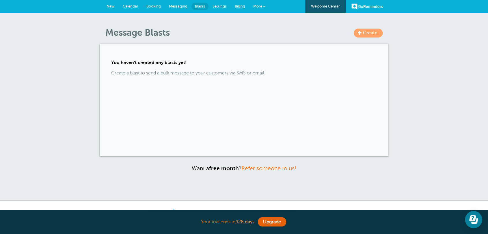
click at [362, 180] on div "Create Message Blasts You haven't created any blasts yet! Create a blast to sen…" at bounding box center [244, 107] width 488 height 188
click at [113, 5] on span "New" at bounding box center [111, 6] width 8 height 4
